Goal: Task Accomplishment & Management: Complete application form

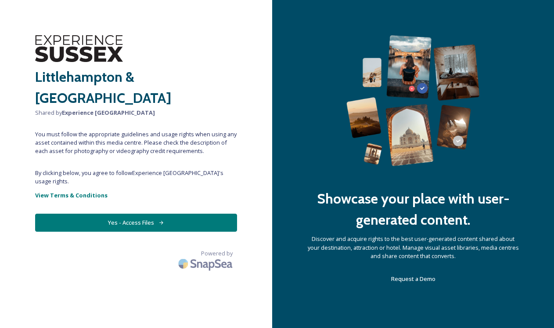
click at [155, 214] on button "Yes - Access Files" at bounding box center [136, 222] width 202 height 18
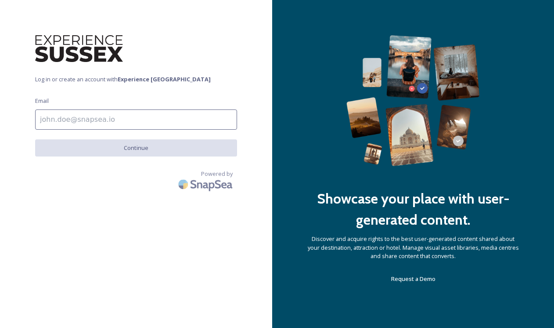
click at [104, 122] on input at bounding box center [136, 119] width 202 height 20
click at [128, 124] on input at bounding box center [136, 119] width 202 height 20
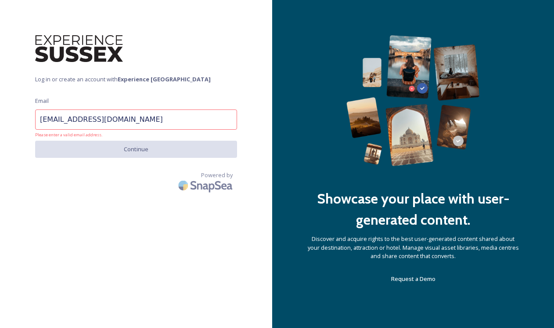
type input "[EMAIL_ADDRESS][DOMAIN_NAME]"
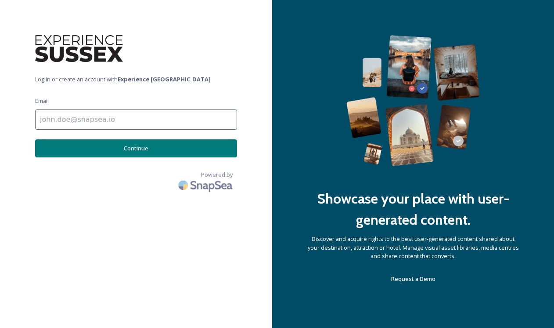
type input "[EMAIL_ADDRESS][DOMAIN_NAME]"
click at [126, 143] on button "Continue" at bounding box center [136, 148] width 202 height 18
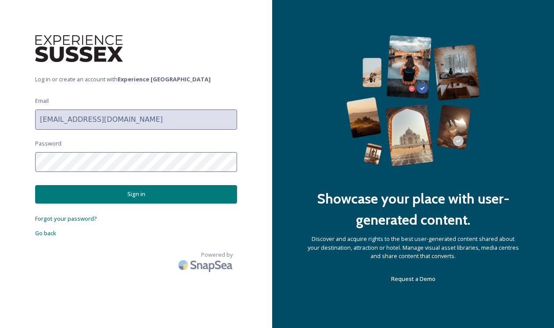
click at [140, 190] on button "Sign in" at bounding box center [136, 194] width 202 height 18
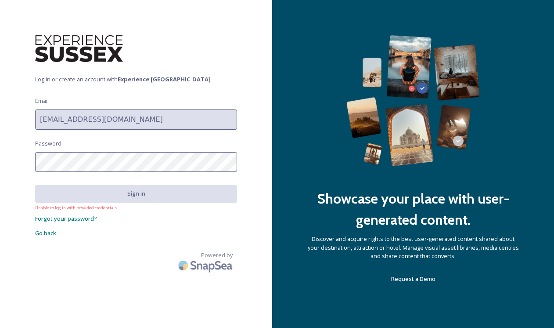
click at [22, 162] on div "Log in or create an account with Experience Sussex Email emi_tz33@163.com Passw…" at bounding box center [136, 163] width 272 height 257
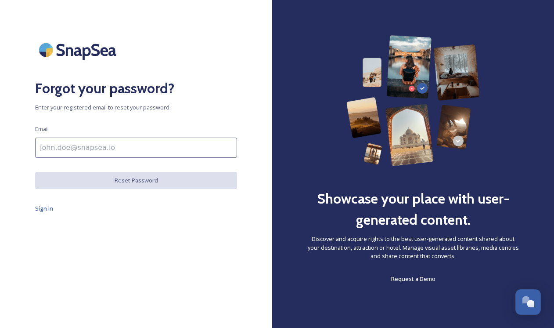
click at [153, 150] on input at bounding box center [136, 147] width 202 height 20
type input "E"
type input "e"
type input "emi_t"
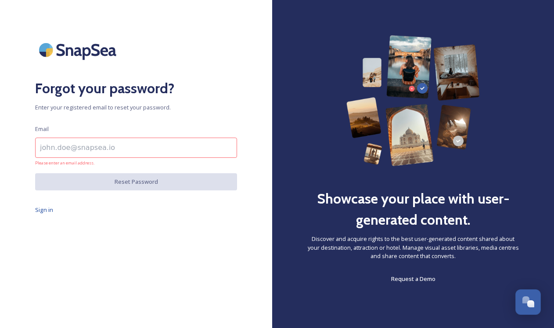
type input "[EMAIL_ADDRESS][DOMAIN_NAME]"
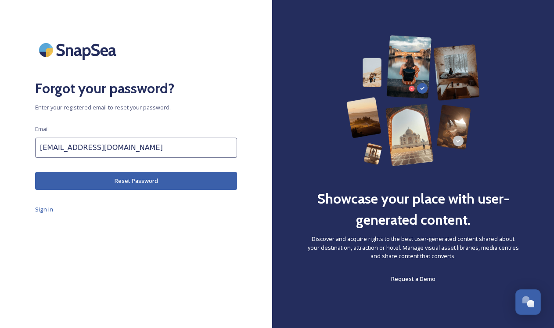
click at [130, 177] on button "Reset Password" at bounding box center [136, 181] width 202 height 18
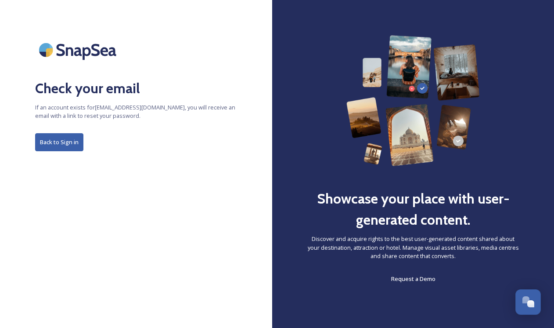
click at [72, 140] on button "Back to Sign in" at bounding box center [59, 142] width 48 height 18
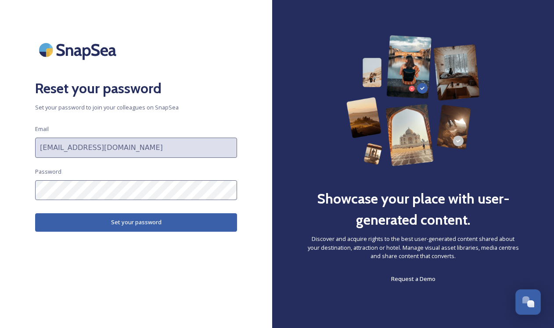
click at [133, 219] on button "Set your password" at bounding box center [136, 222] width 202 height 18
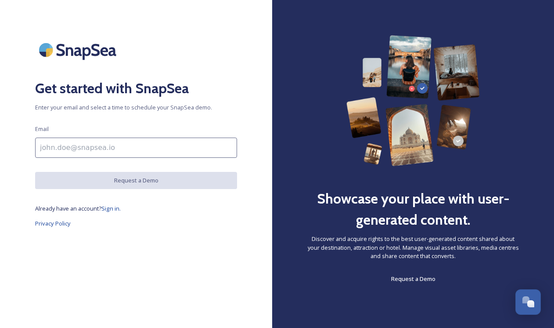
click at [180, 145] on input at bounding box center [136, 147] width 202 height 20
type input "emi_"
type input "[EMAIL_ADDRESS][DOMAIN_NAME]"
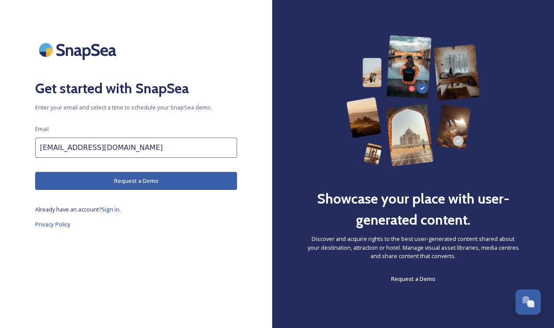
click at [114, 177] on button "Request a Demo" at bounding box center [136, 181] width 202 height 18
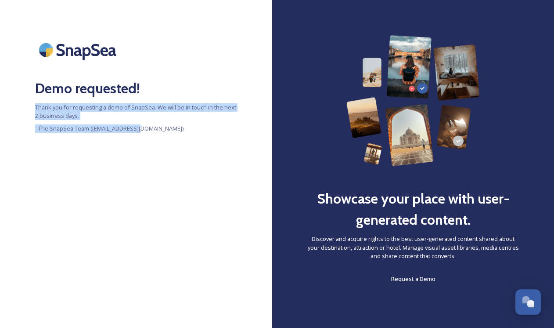
drag, startPoint x: 139, startPoint y: 128, endPoint x: 28, endPoint y: 107, distance: 113.6
click at [27, 106] on div "Demo requested! Thank you for requesting a demo of SnapSea. We will be in touch…" at bounding box center [136, 163] width 272 height 257
copy div "Thank you for requesting a demo of SnapSea. We will be in touch in the next 2 b…"
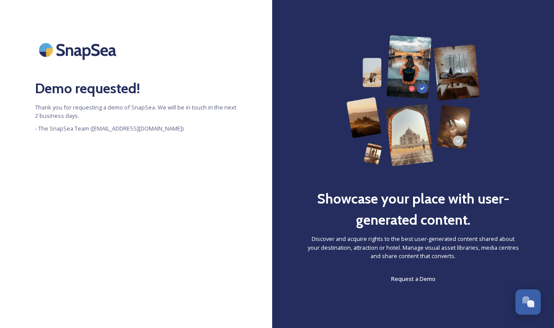
click at [163, 146] on div "Demo requested! Thank you for requesting a demo of SnapSea. We will be in touch…" at bounding box center [136, 163] width 272 height 257
